Goal: Information Seeking & Learning: Find specific fact

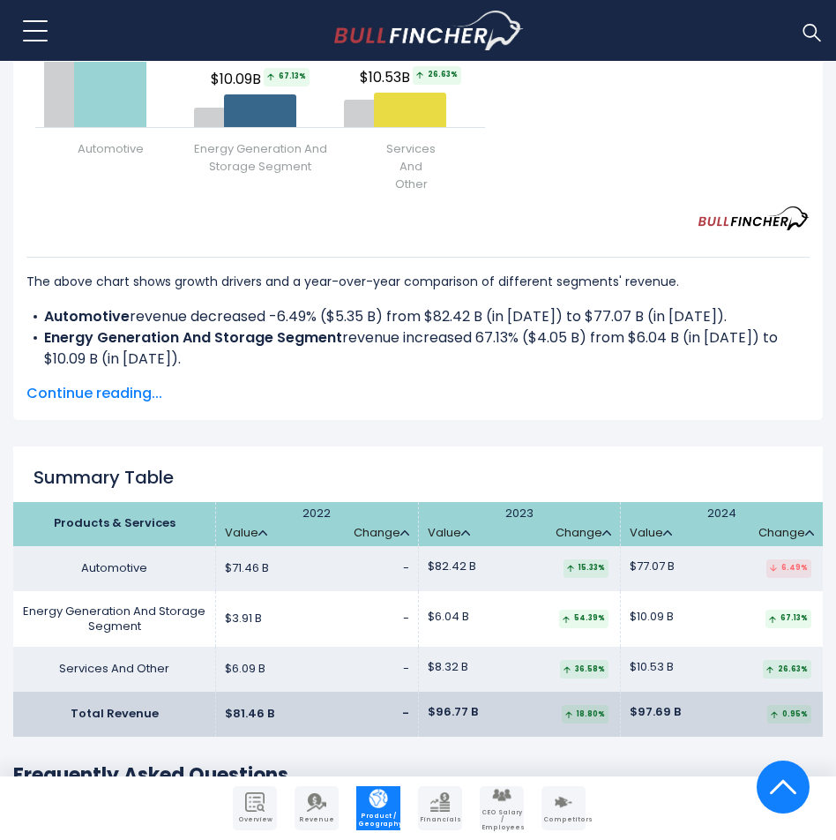
scroll to position [2552, 0]
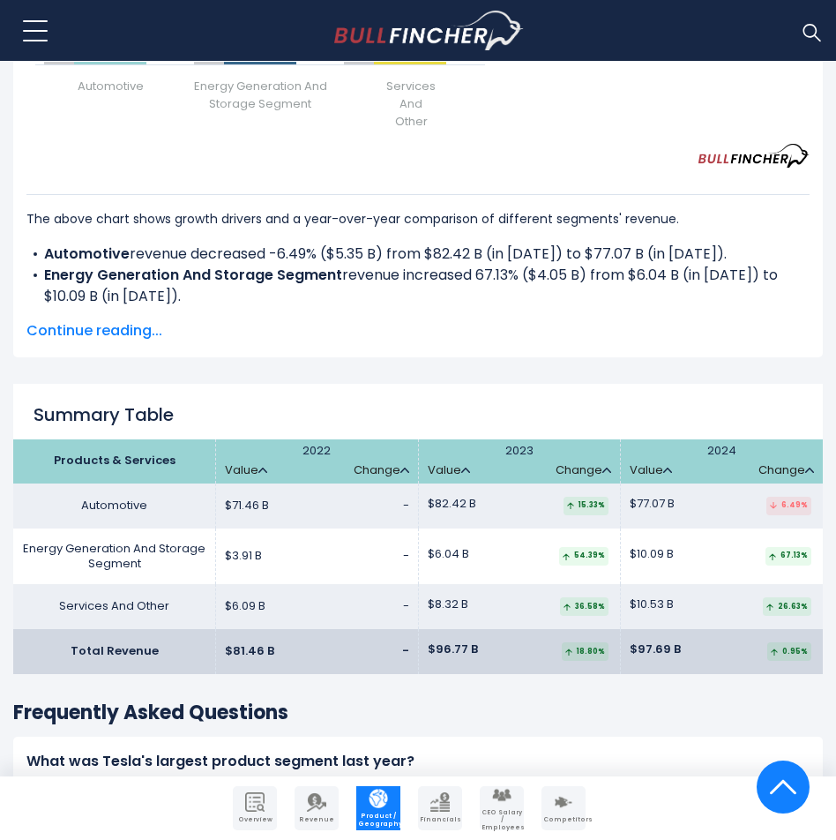
click at [363, 356] on div "[PERSON_NAME]'s Revenue Growth Drivers Created with Highcharts 12.1.2 Chart con…" at bounding box center [418, 22] width 810 height 670
click at [293, 557] on td "$3.91 B -" at bounding box center [317, 556] width 203 height 56
click at [270, 609] on td "$6.09 B -" at bounding box center [317, 606] width 203 height 45
click at [251, 604] on span "$6.09 B" at bounding box center [245, 606] width 41 height 15
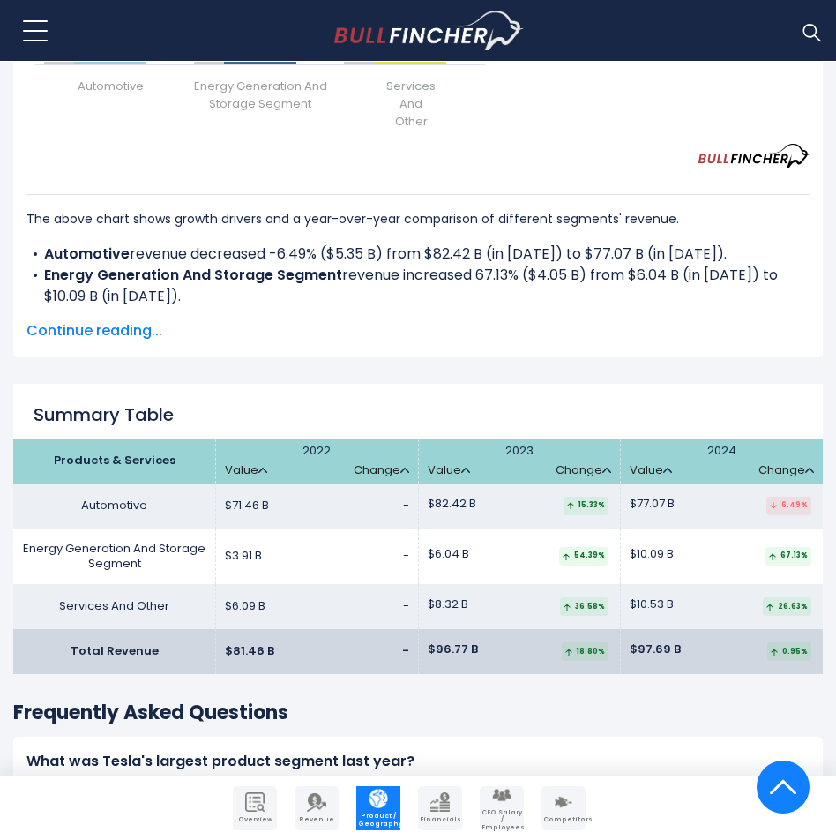
drag, startPoint x: 274, startPoint y: 653, endPoint x: 206, endPoint y: 650, distance: 68.9
click at [206, 650] on tr "Total Revenue $81.46 B - $96.77 B $97.69 B" at bounding box center [418, 651] width 810 height 45
click at [285, 652] on td "$81.46 B -" at bounding box center [317, 651] width 203 height 45
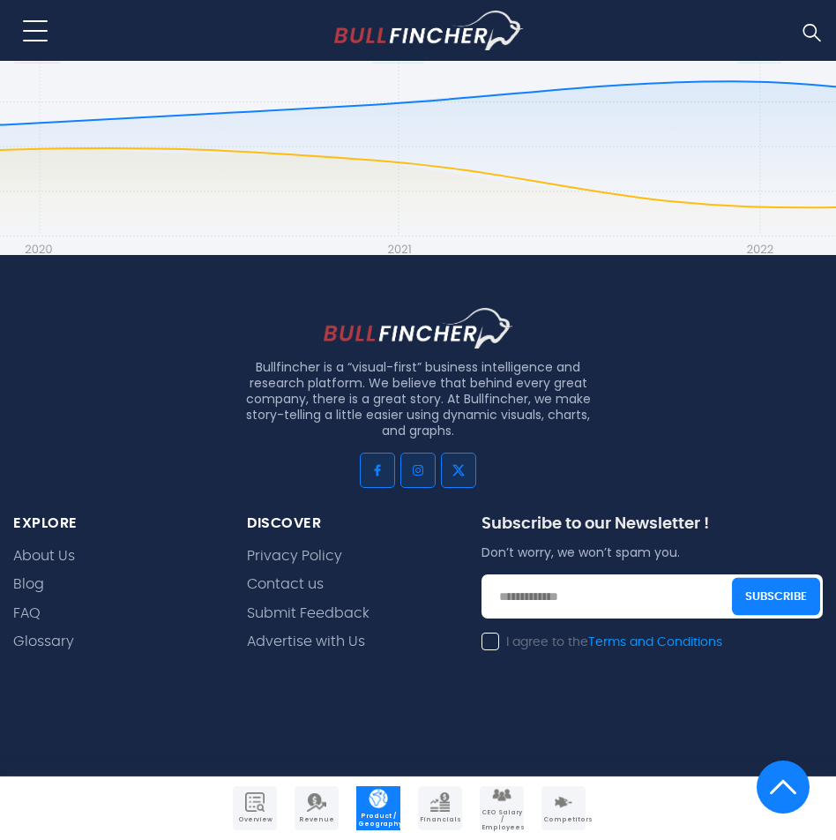
scroll to position [4955, 0]
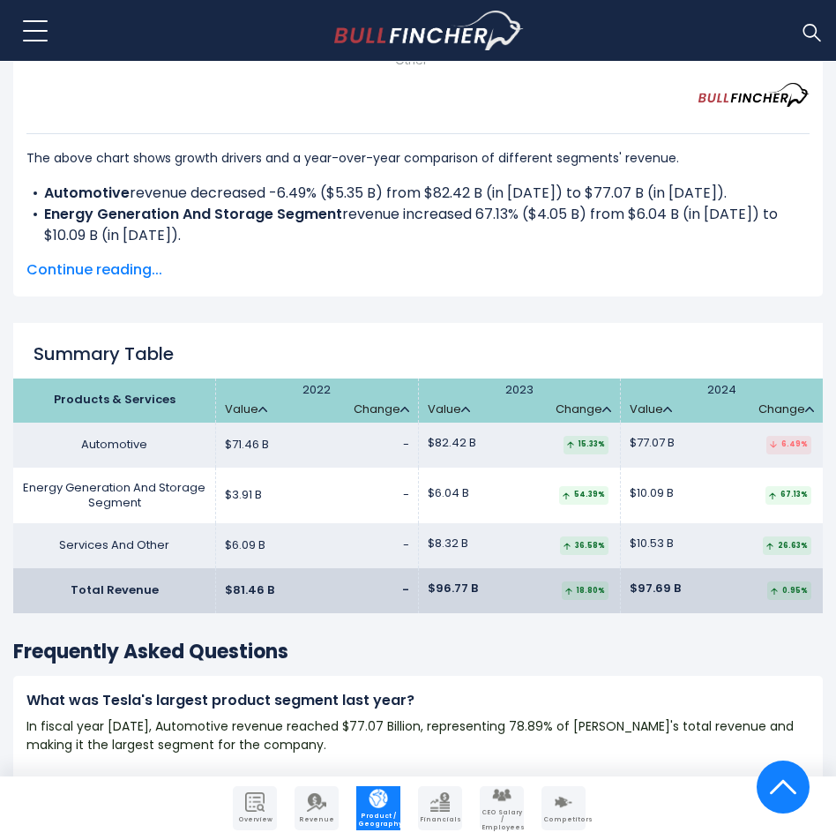
scroll to position [2640, 0]
